Goal: Transaction & Acquisition: Purchase product/service

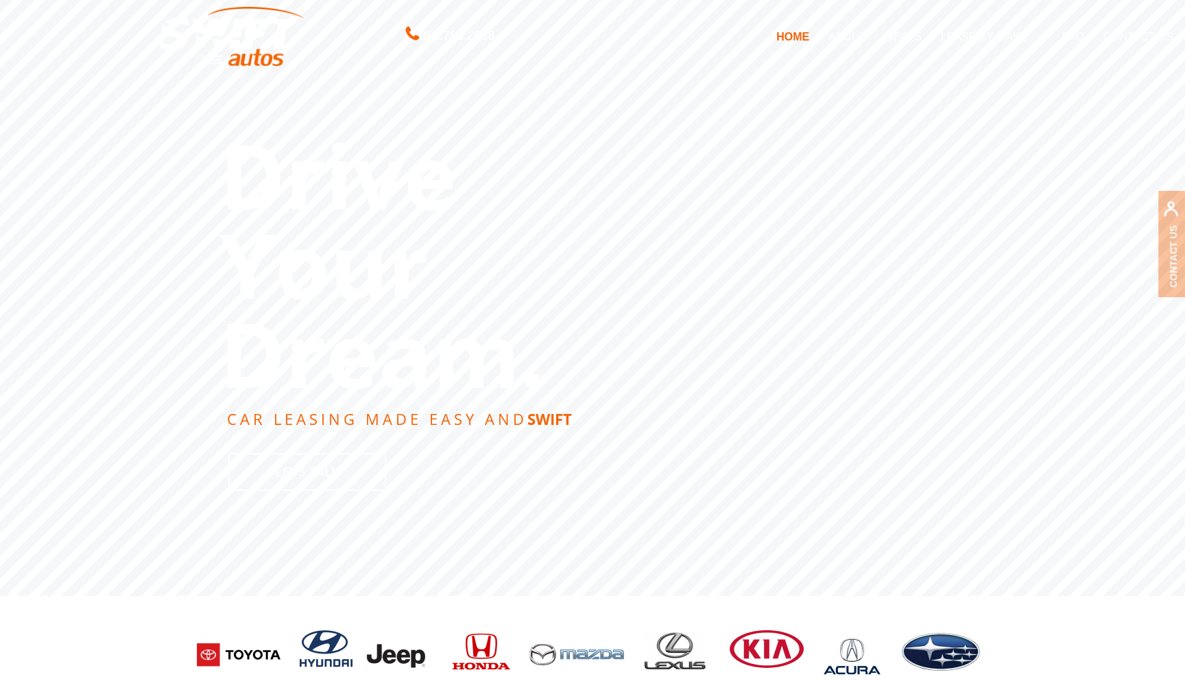
click at [908, 33] on link "DEALS" at bounding box center [903, 36] width 55 height 29
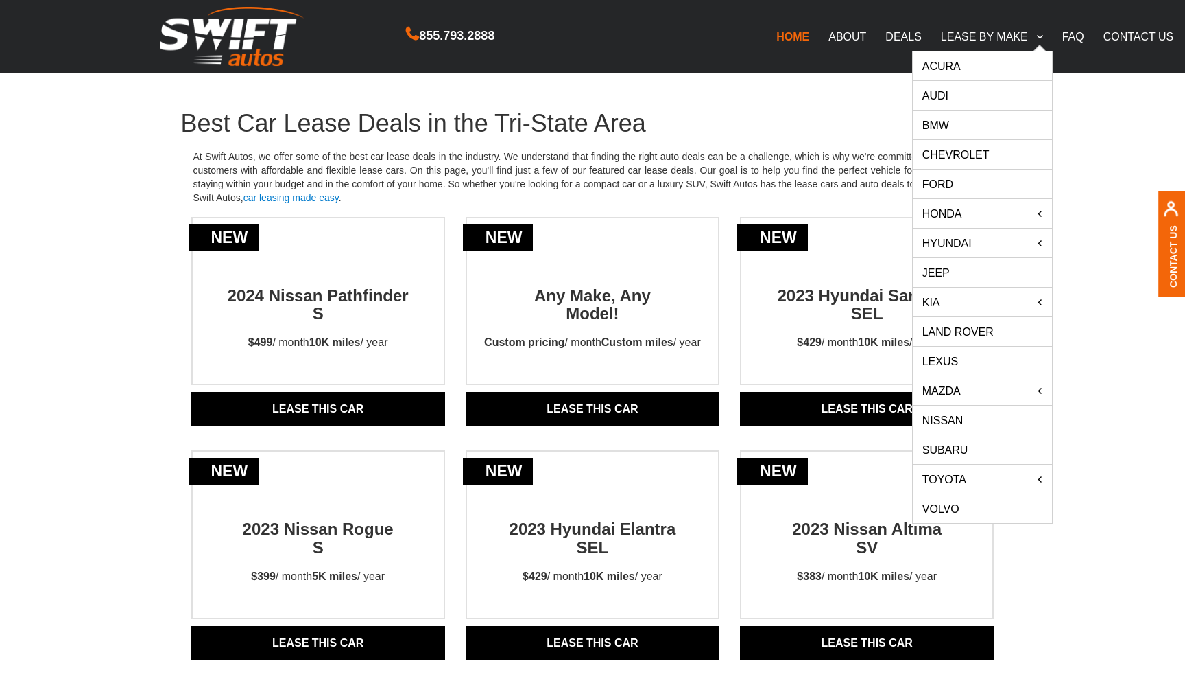
click at [983, 335] on link "Land Rover" at bounding box center [982, 331] width 139 height 29
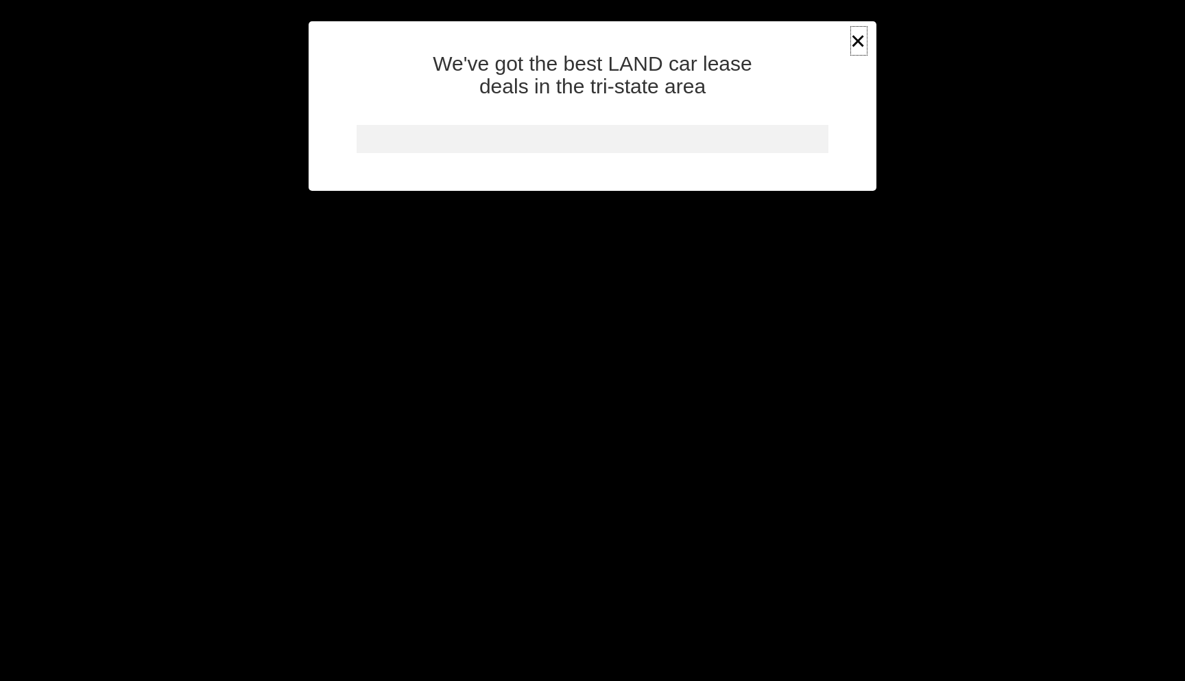
click at [859, 36] on button "×" at bounding box center [859, 41] width 21 height 34
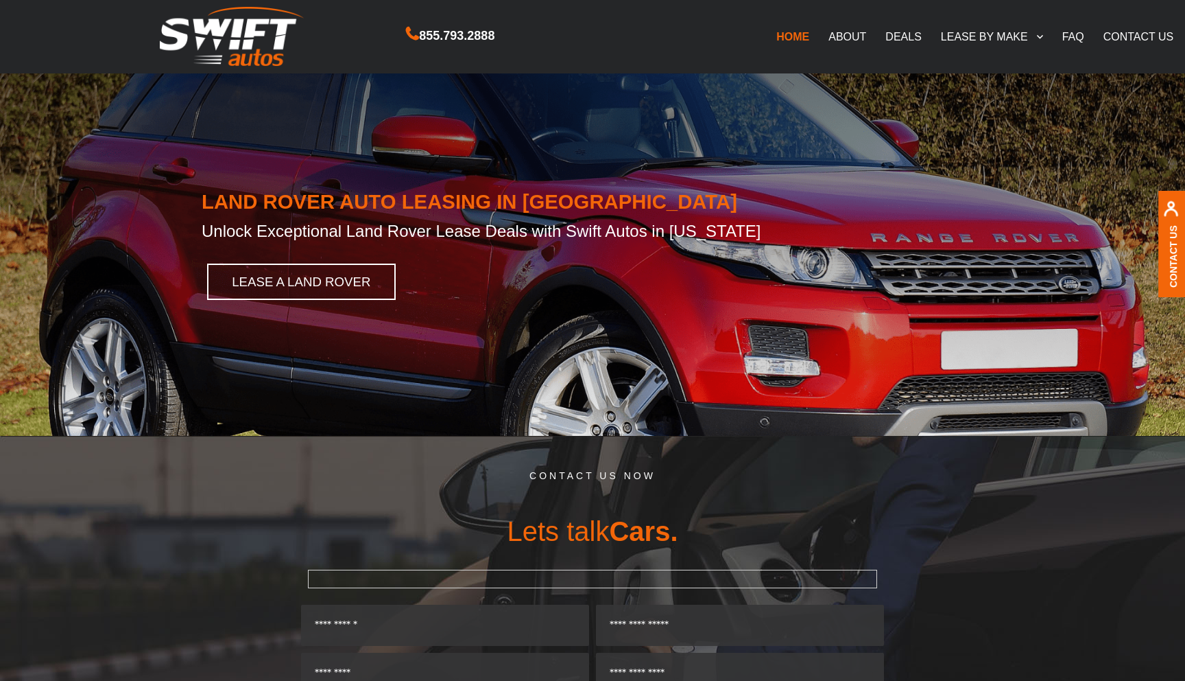
scroll to position [6, 0]
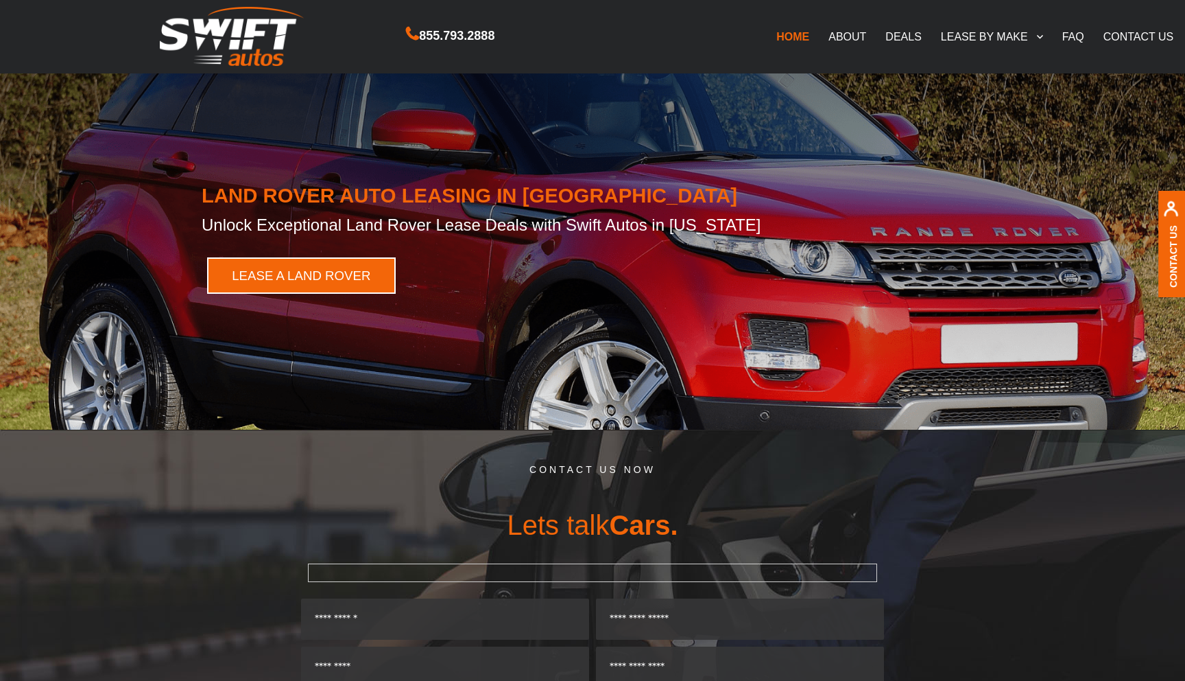
click at [377, 267] on link "LEASE A LAND ROVER" at bounding box center [301, 275] width 189 height 36
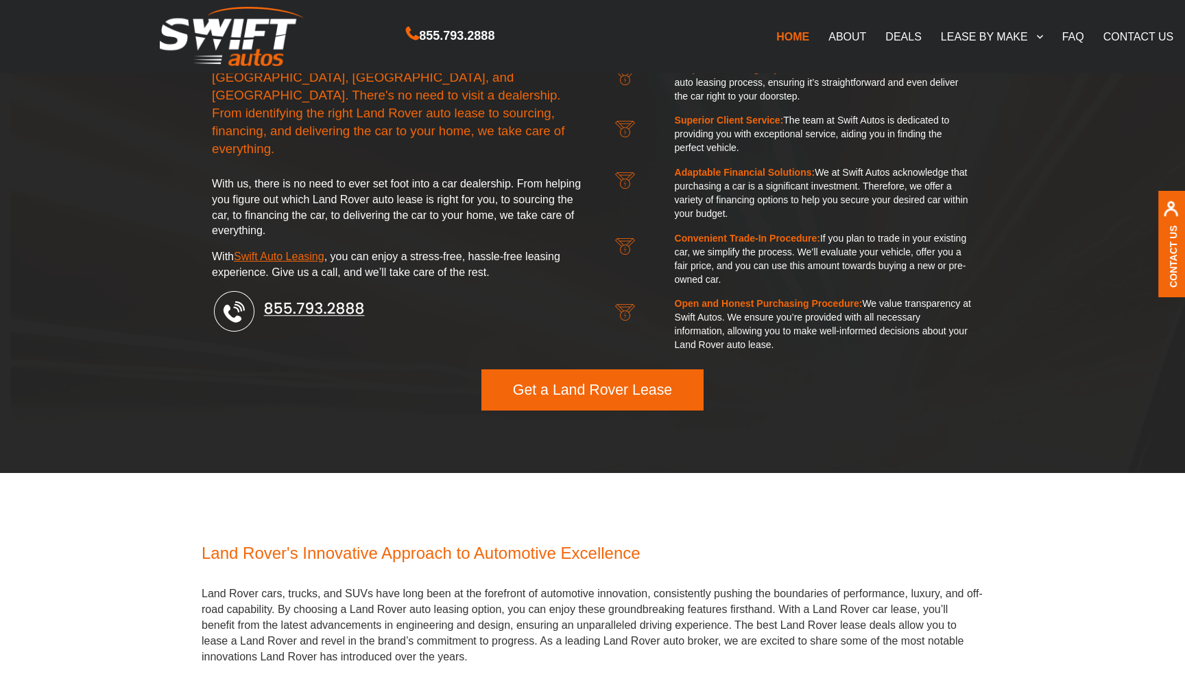
scroll to position [1970, 0]
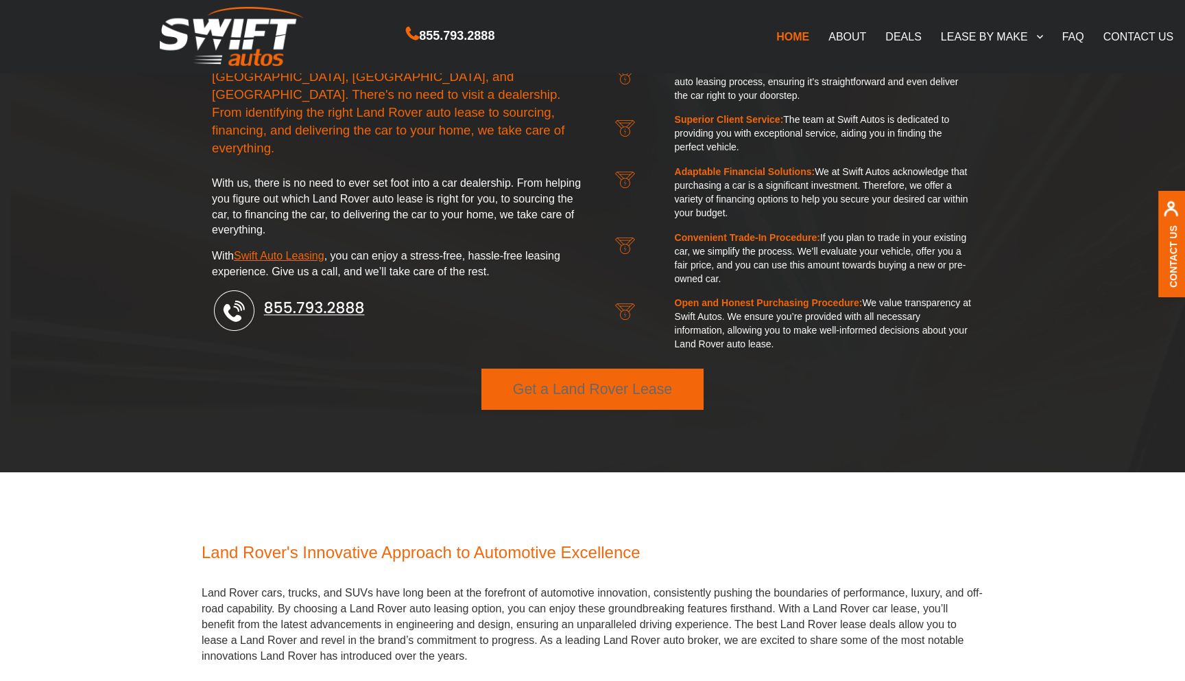
click at [534, 381] on link "Get a Land Rover Lease" at bounding box center [593, 388] width 222 height 41
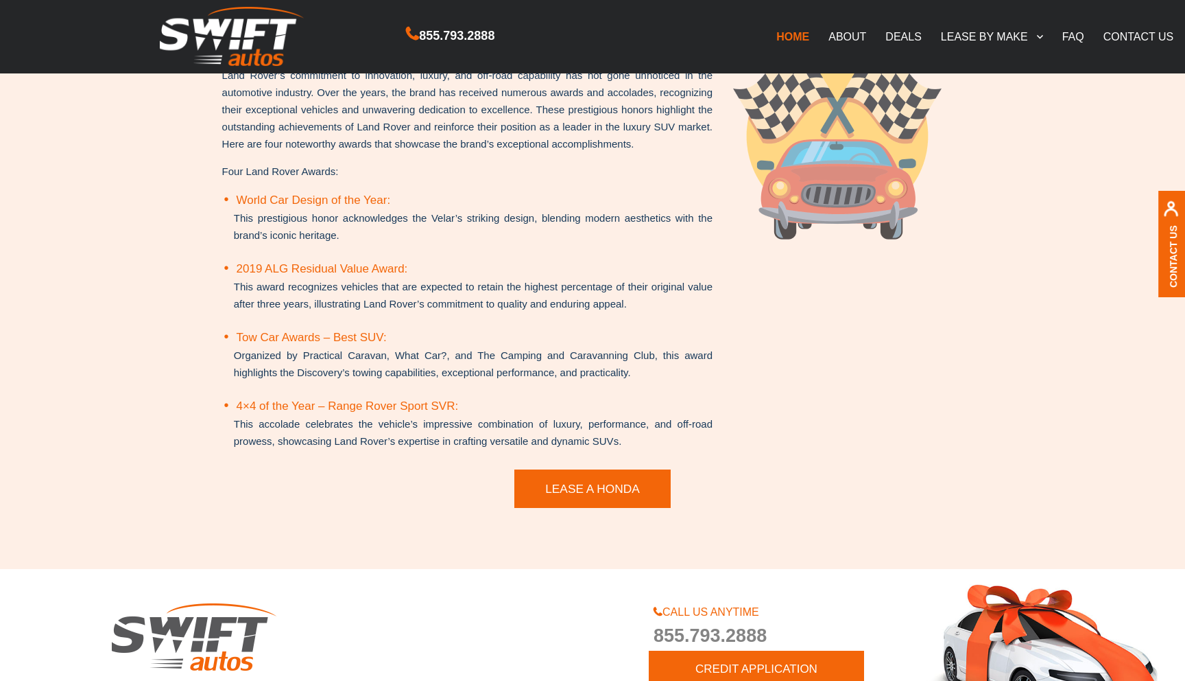
scroll to position [3248, 0]
